Goal: Information Seeking & Learning: Learn about a topic

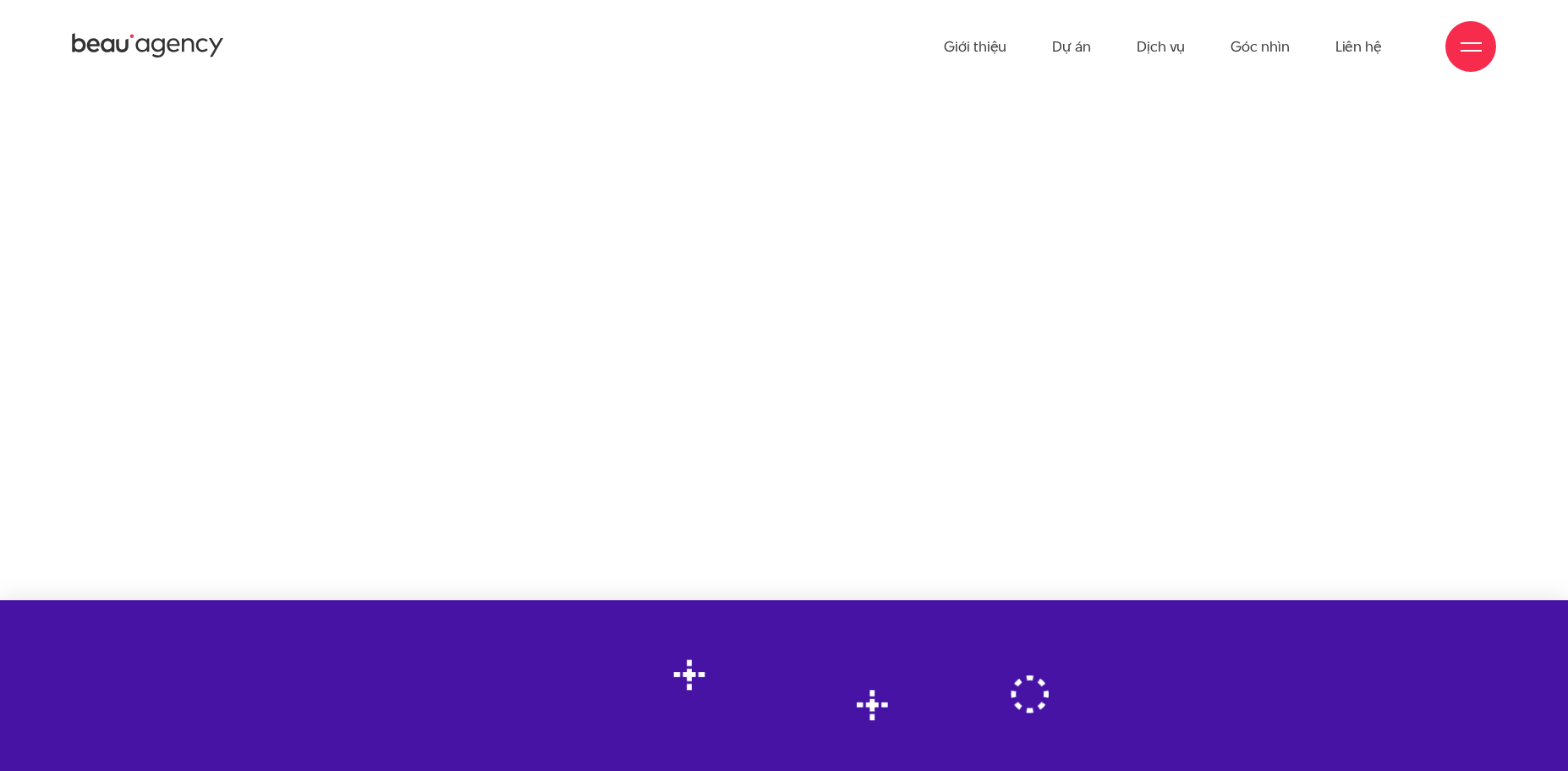
scroll to position [1400, 0]
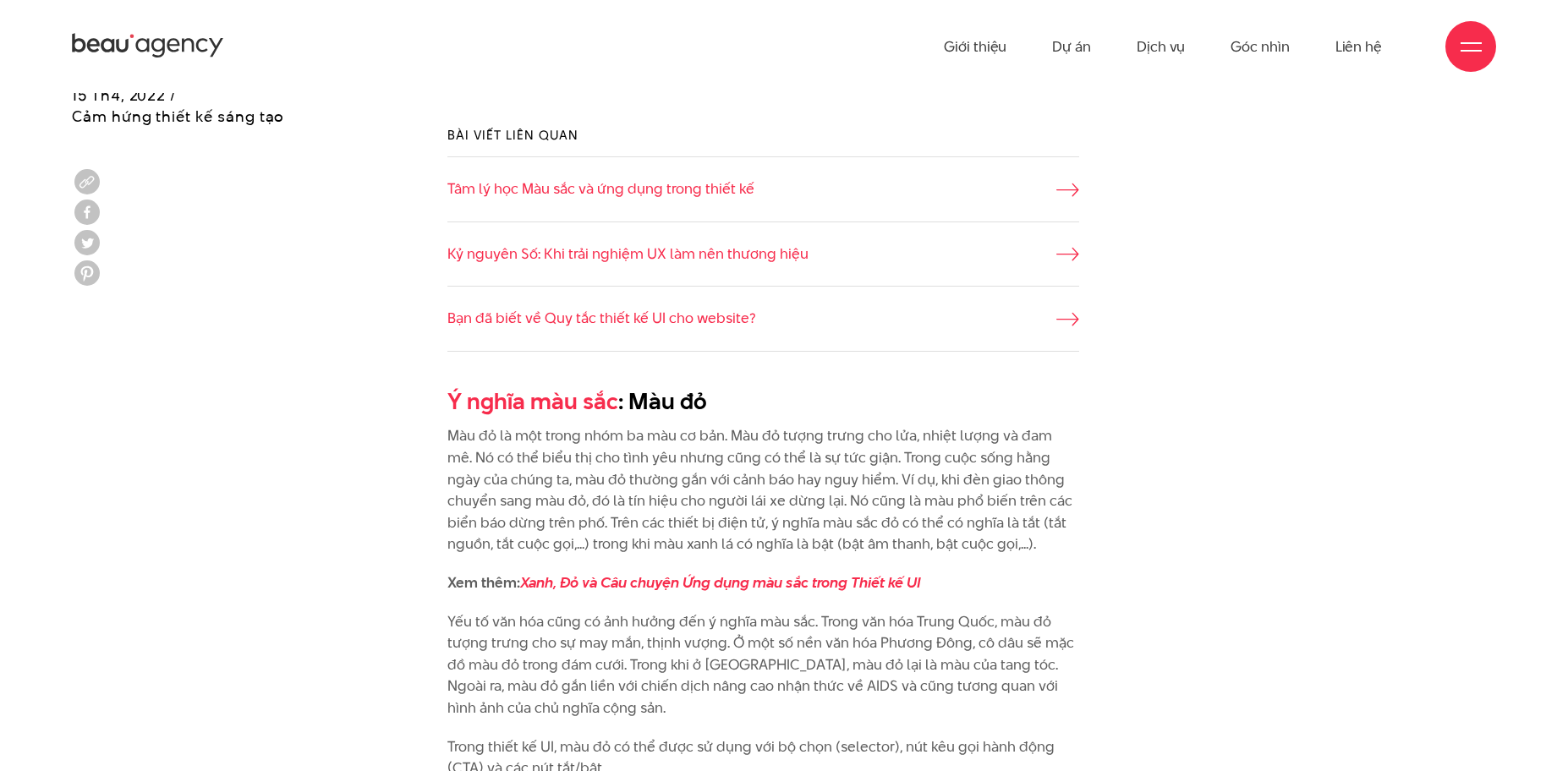
click at [1463, 330] on div "Bài viết liên quan Tâm lý học Màu sắc và ứng dụng trong thiết kế Kỷ nguyên Số: …" at bounding box center [784, 239] width 1466 height 277
click at [1463, 333] on div "Bài viết liên quan Tâm lý học Màu sắc và ứng dụng trong thiết kế Kỷ nguyên Số: …" at bounding box center [784, 239] width 1466 height 277
click at [1339, 366] on div "Bài viết liên quan Tâm lý học Màu sắc và ứng dụng trong thiết kế Kỷ nguyên Số: …" at bounding box center [784, 239] width 1466 height 277
click at [1338, 366] on div "Bài viết liên quan Tâm lý học Màu sắc và ứng dụng trong thiết kế Kỷ nguyên Số: …" at bounding box center [784, 239] width 1466 height 277
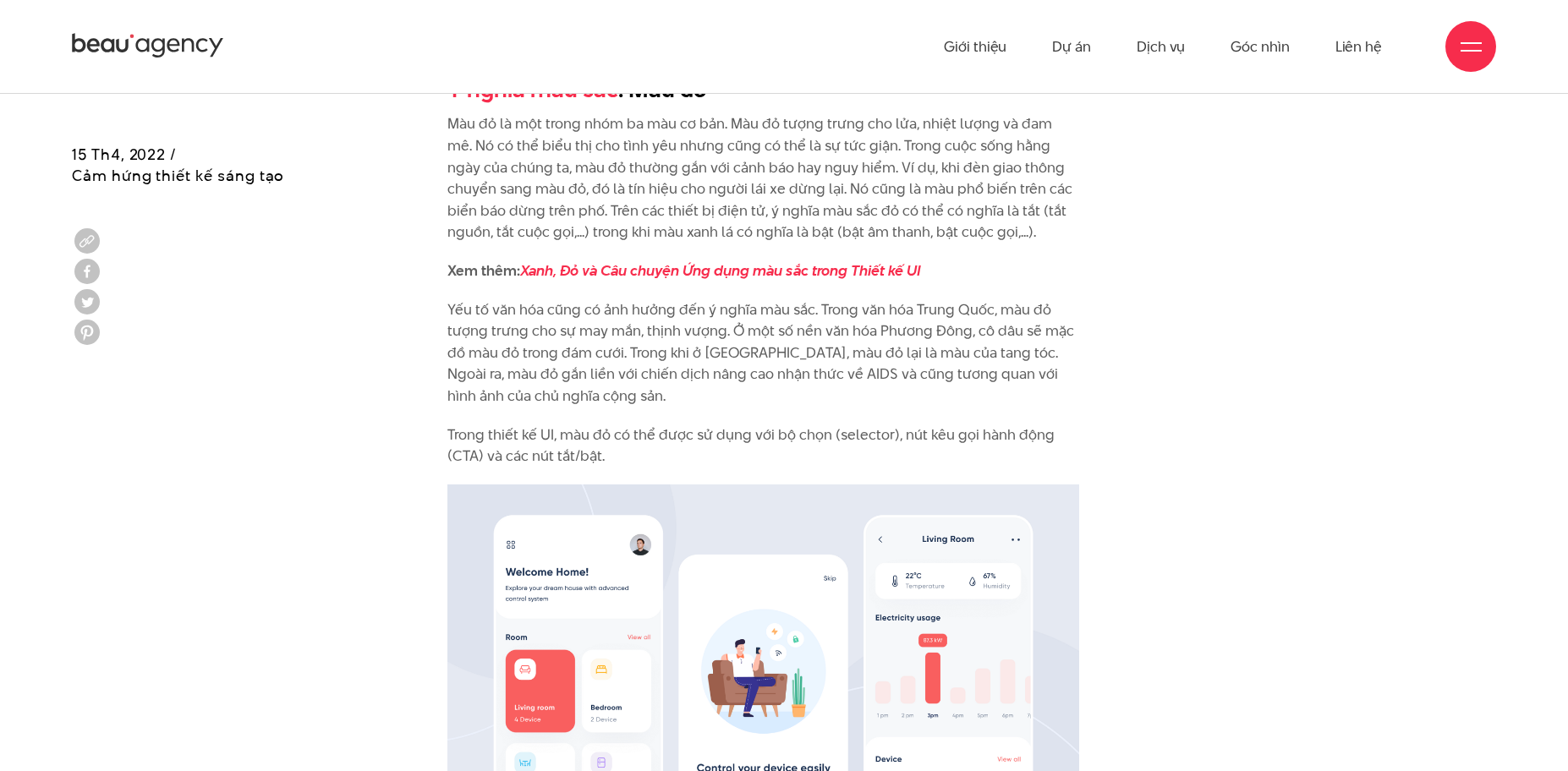
scroll to position [949, 0]
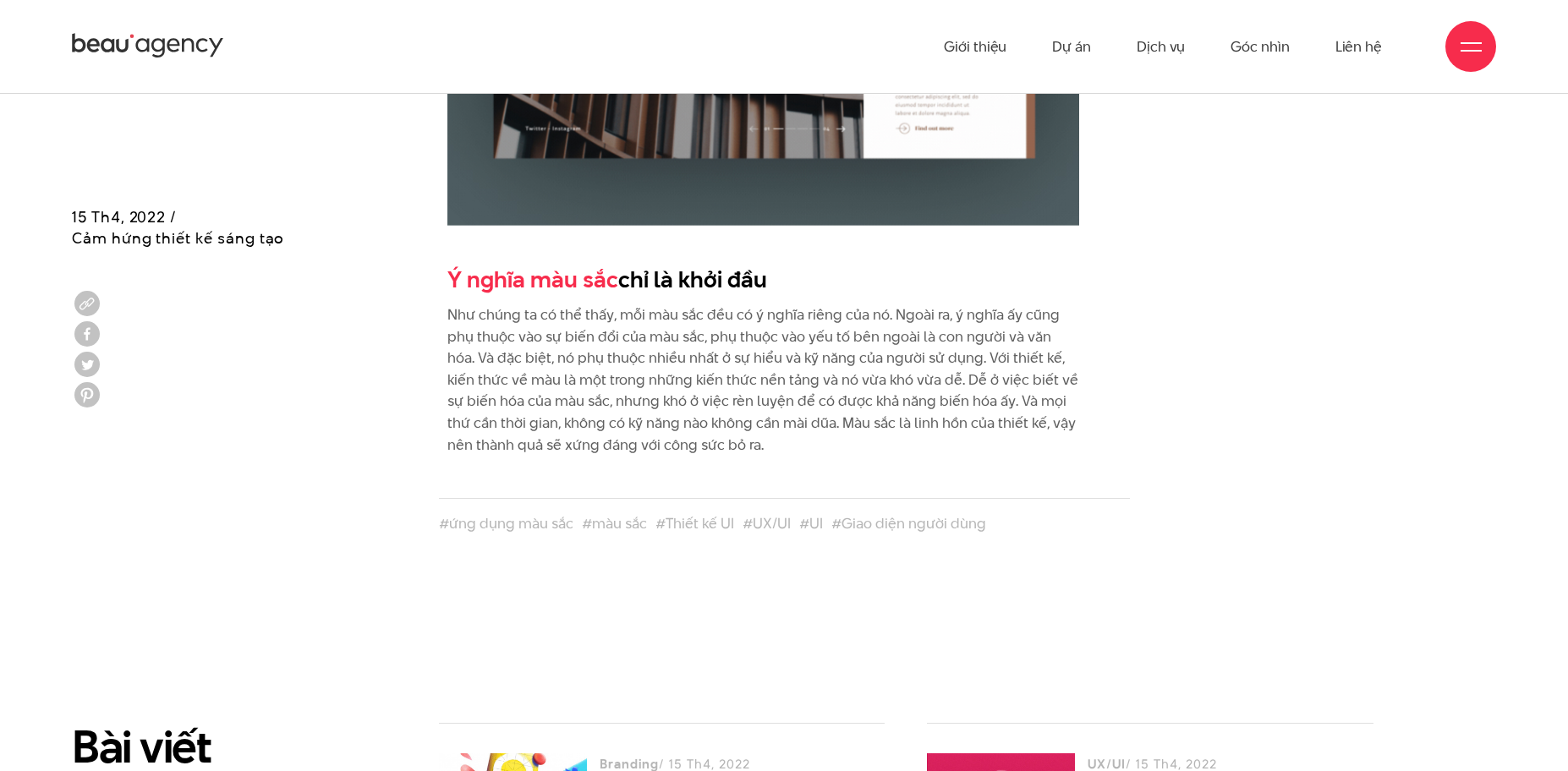
scroll to position [8200, 0]
